Goal: Information Seeking & Learning: Find specific page/section

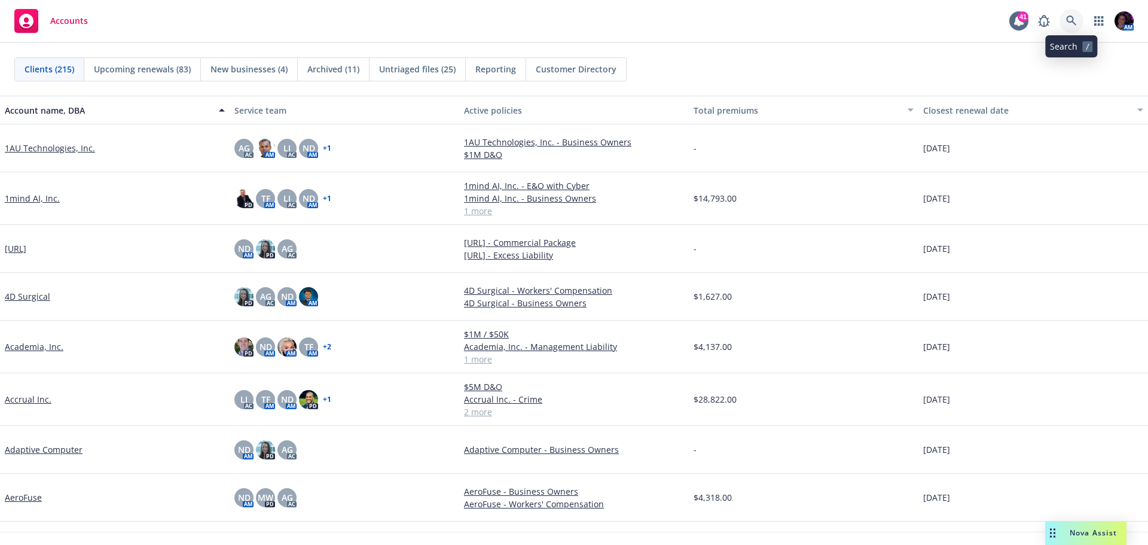
click at [1070, 16] on icon at bounding box center [1071, 21] width 11 height 11
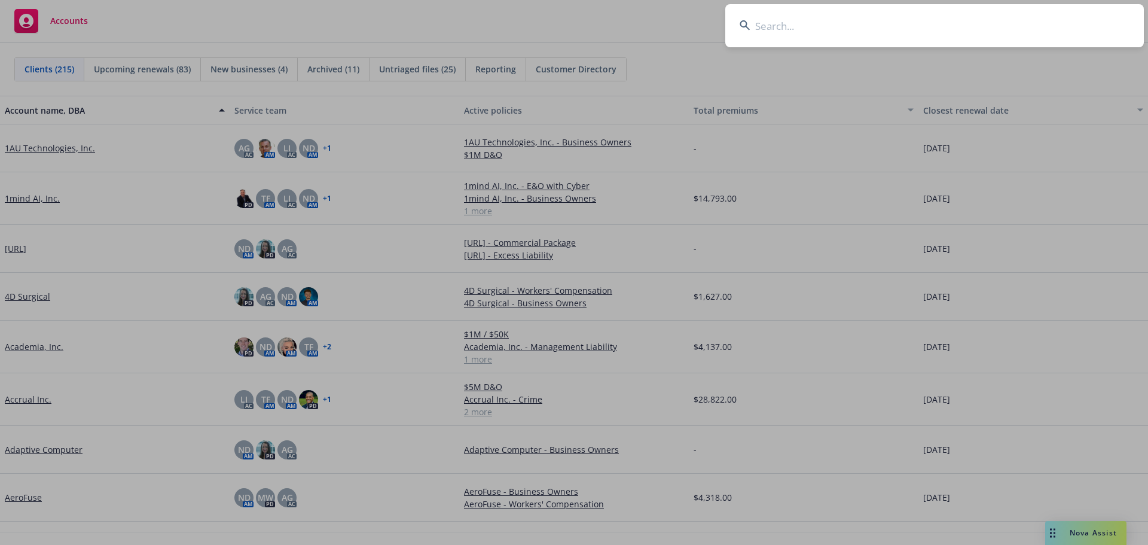
type input "Constella Intelligence, Inc."
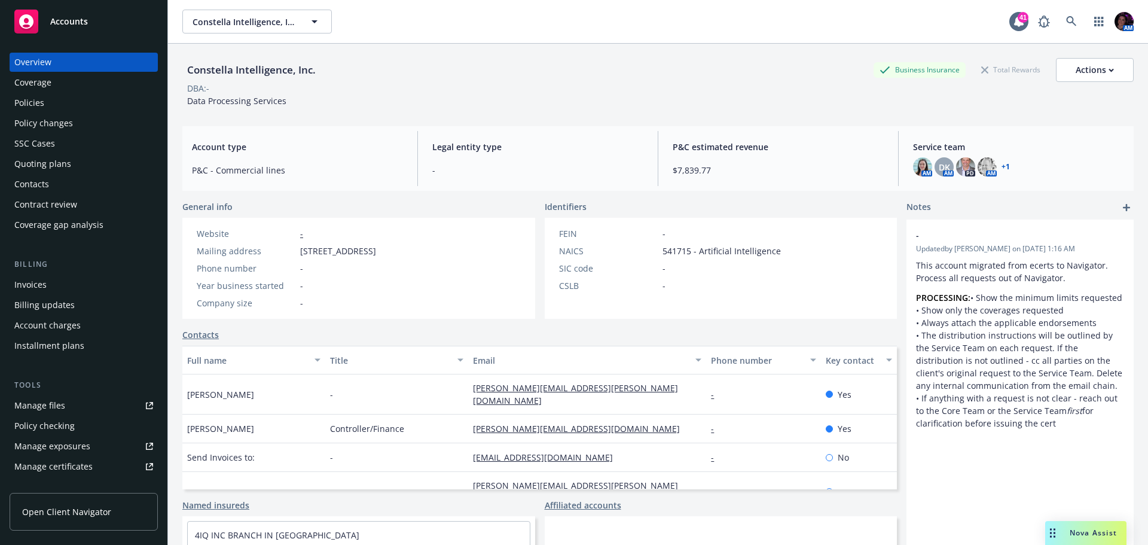
click at [30, 99] on div "Policies" at bounding box center [29, 102] width 30 height 19
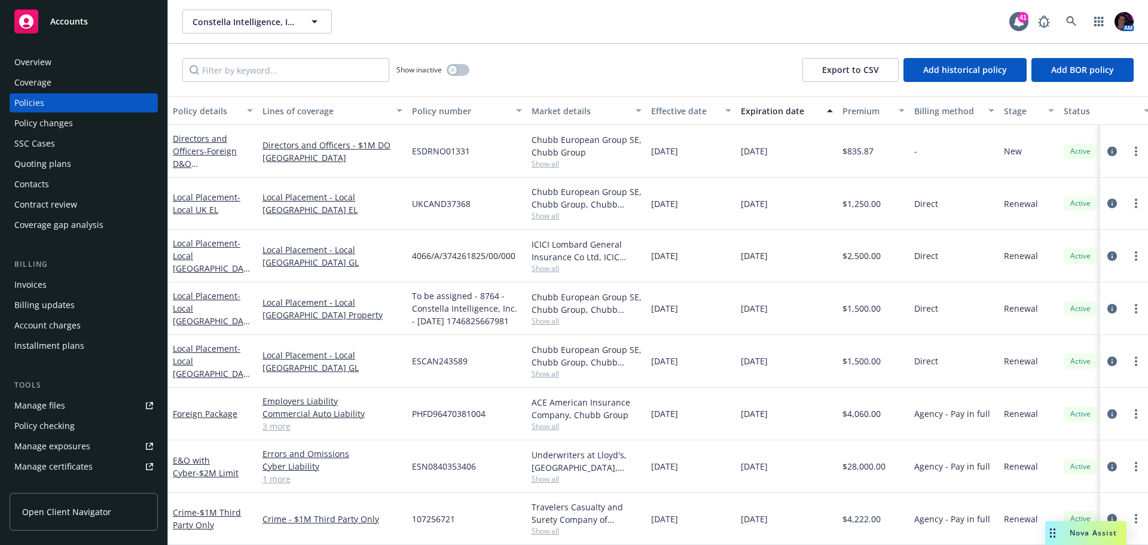
scroll to position [0, 183]
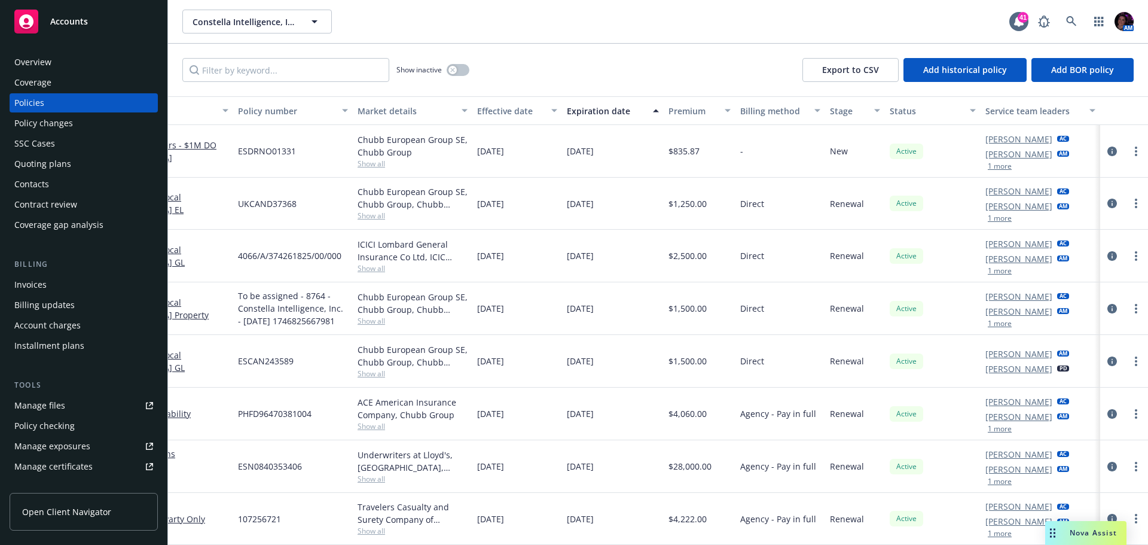
click at [988, 169] on button "1 more" at bounding box center [1000, 166] width 24 height 7
